Goal: Navigation & Orientation: Find specific page/section

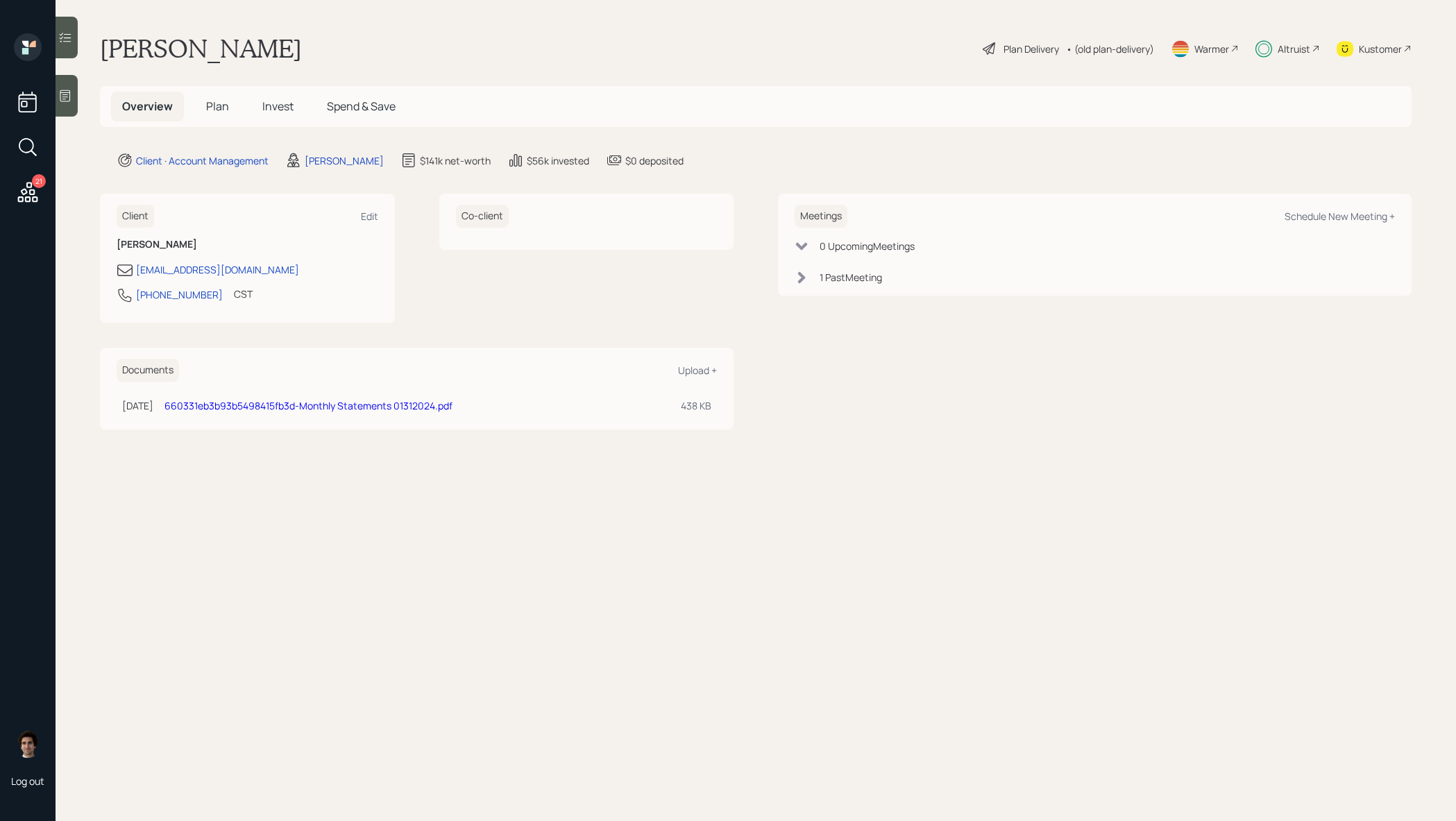
click at [201, 101] on h5 "Plan" at bounding box center [217, 106] width 45 height 30
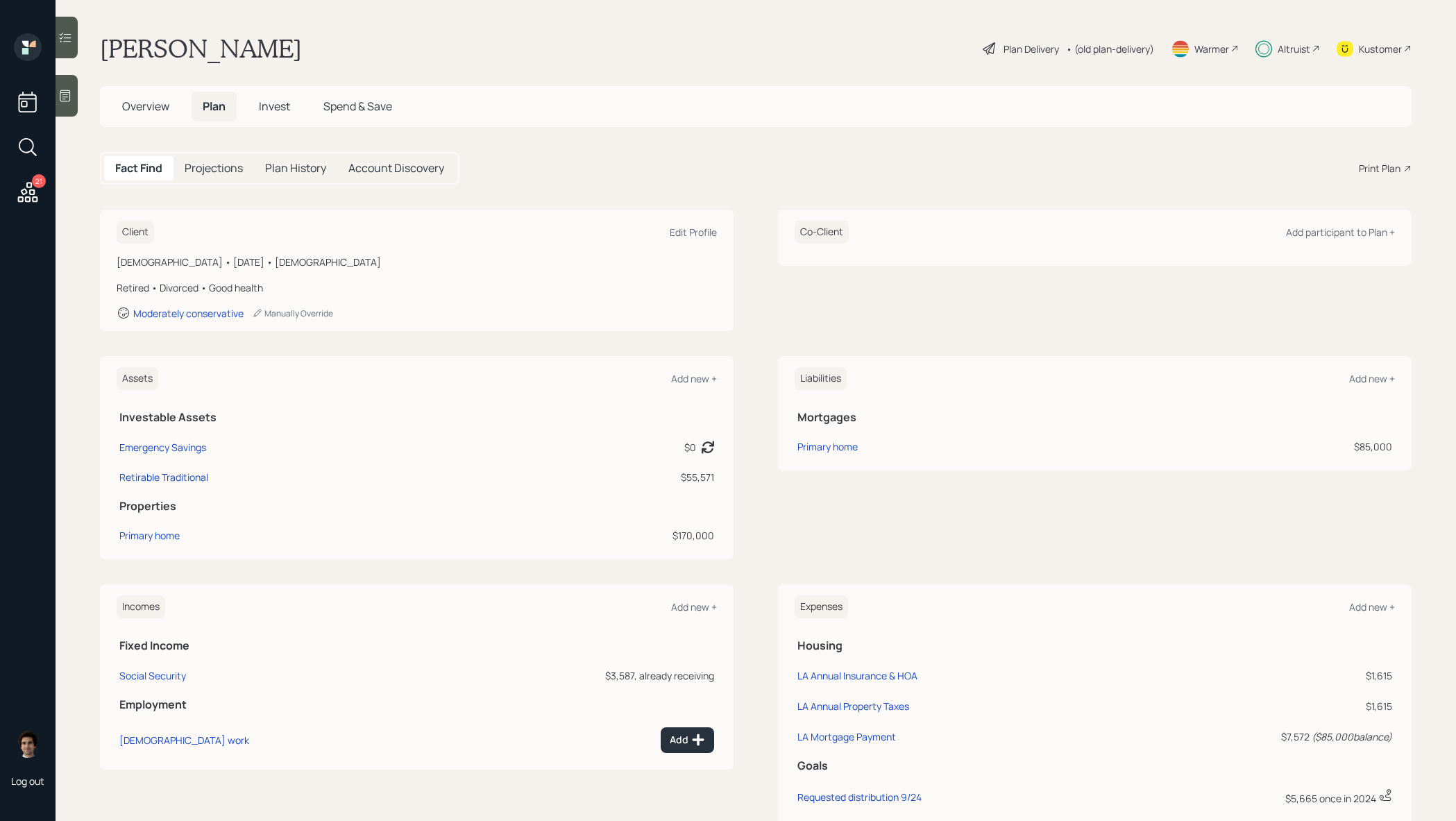
click at [253, 95] on h5 "Invest" at bounding box center [275, 106] width 53 height 30
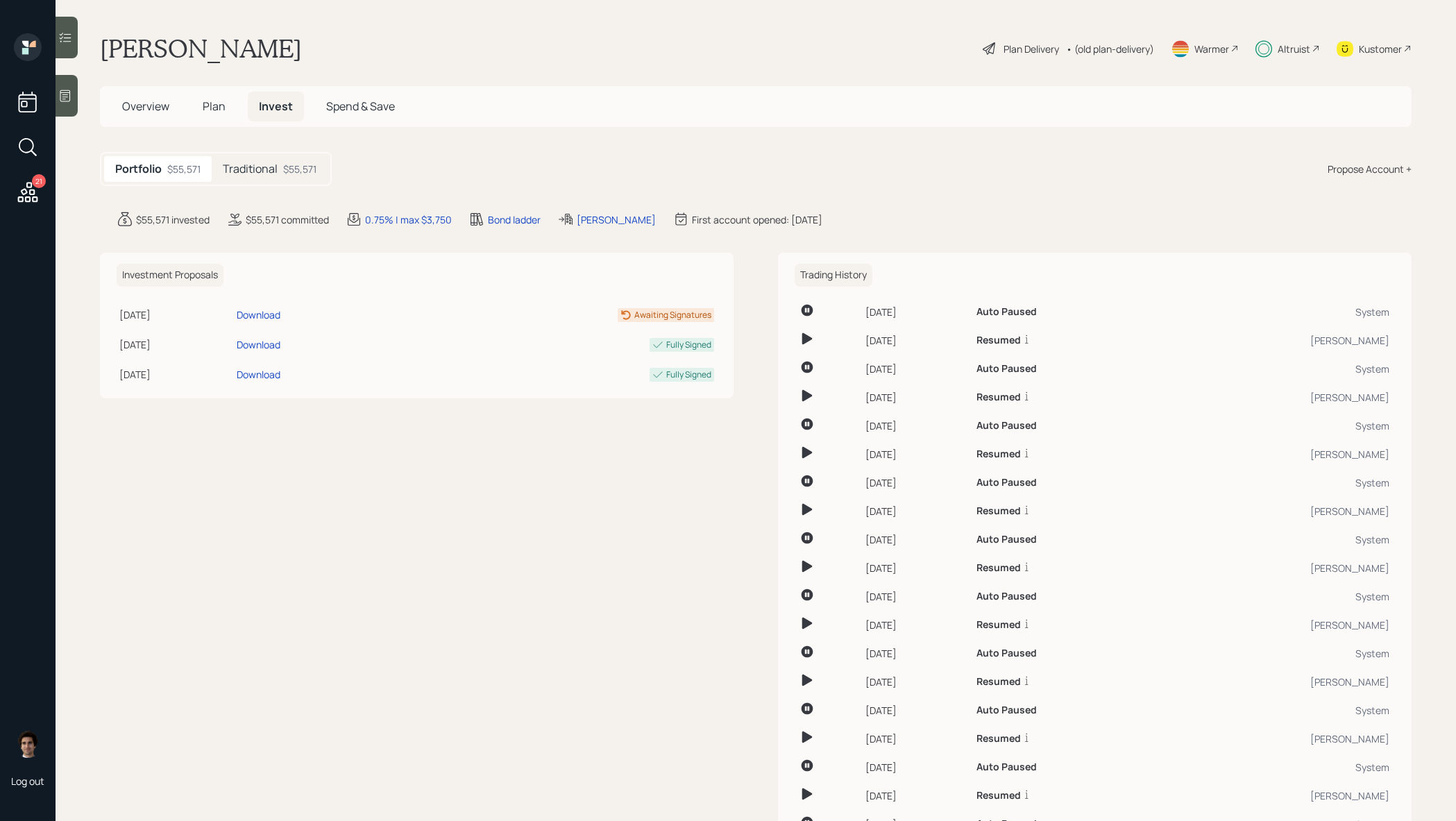
click at [218, 111] on span "Plan" at bounding box center [214, 106] width 23 height 15
